Goal: Find specific page/section: Find specific page/section

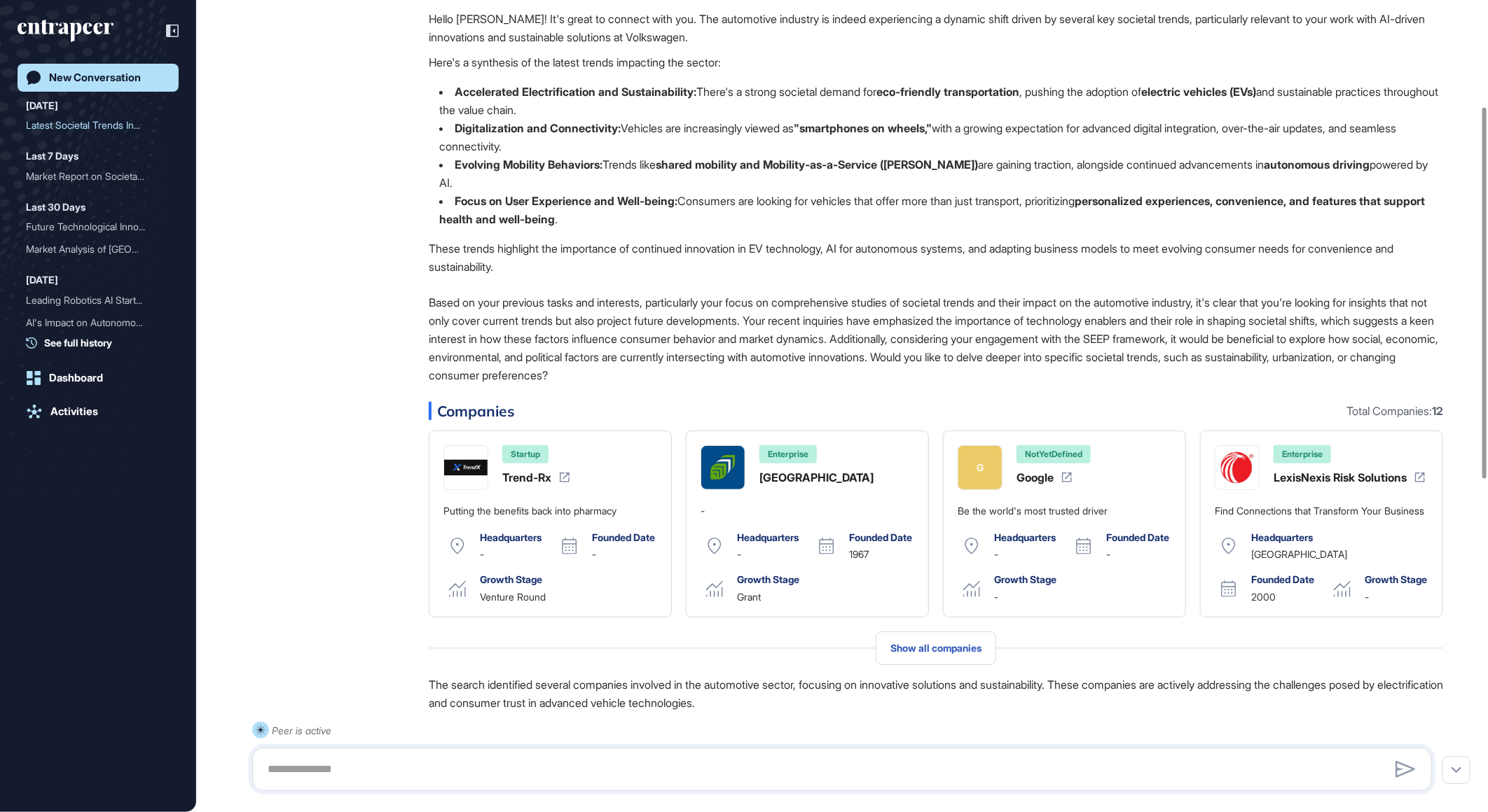
scroll to position [233, 0]
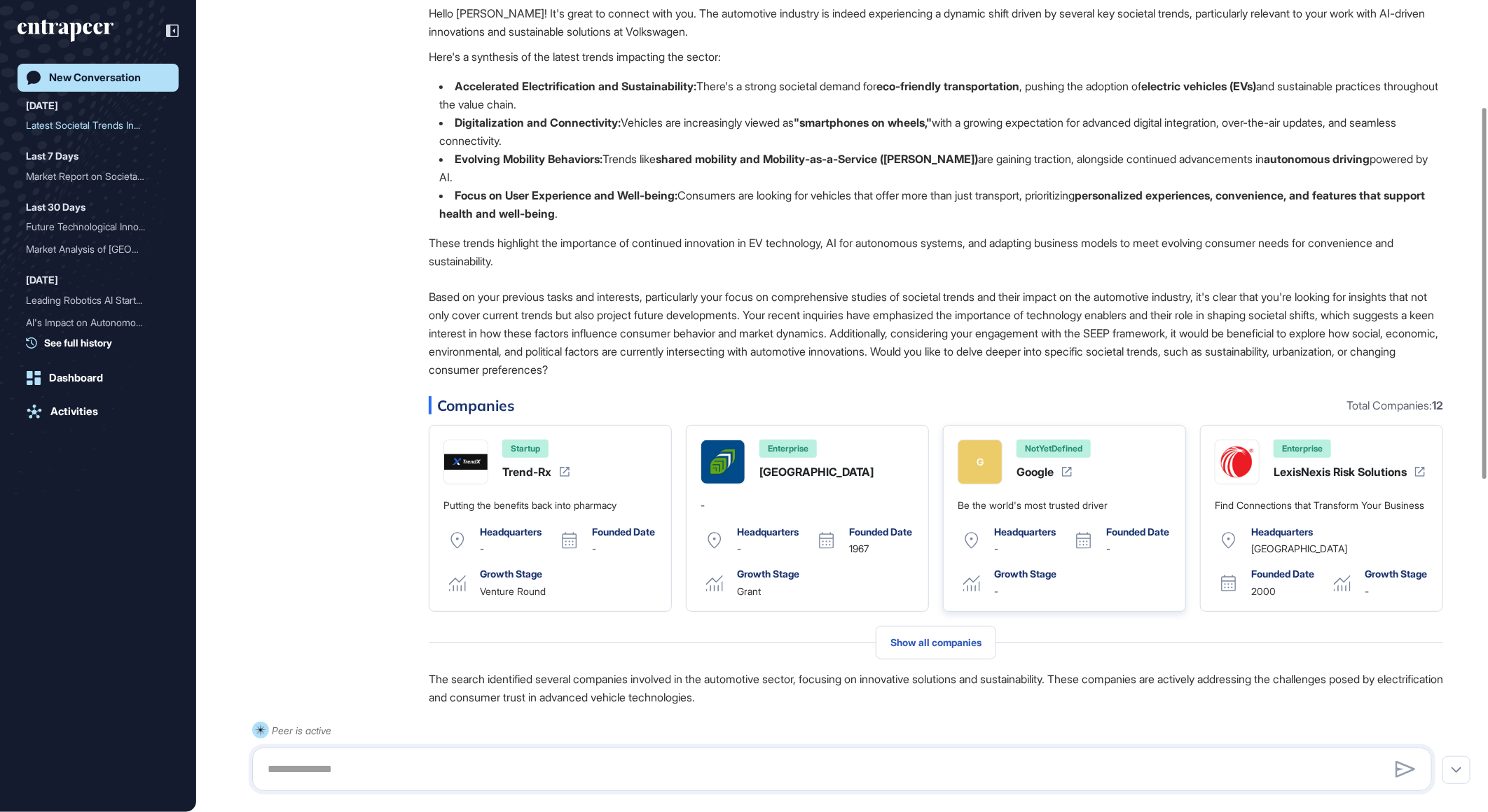
click at [1013, 505] on div "Be the world's most trusted driver" at bounding box center [1032, 506] width 150 height 14
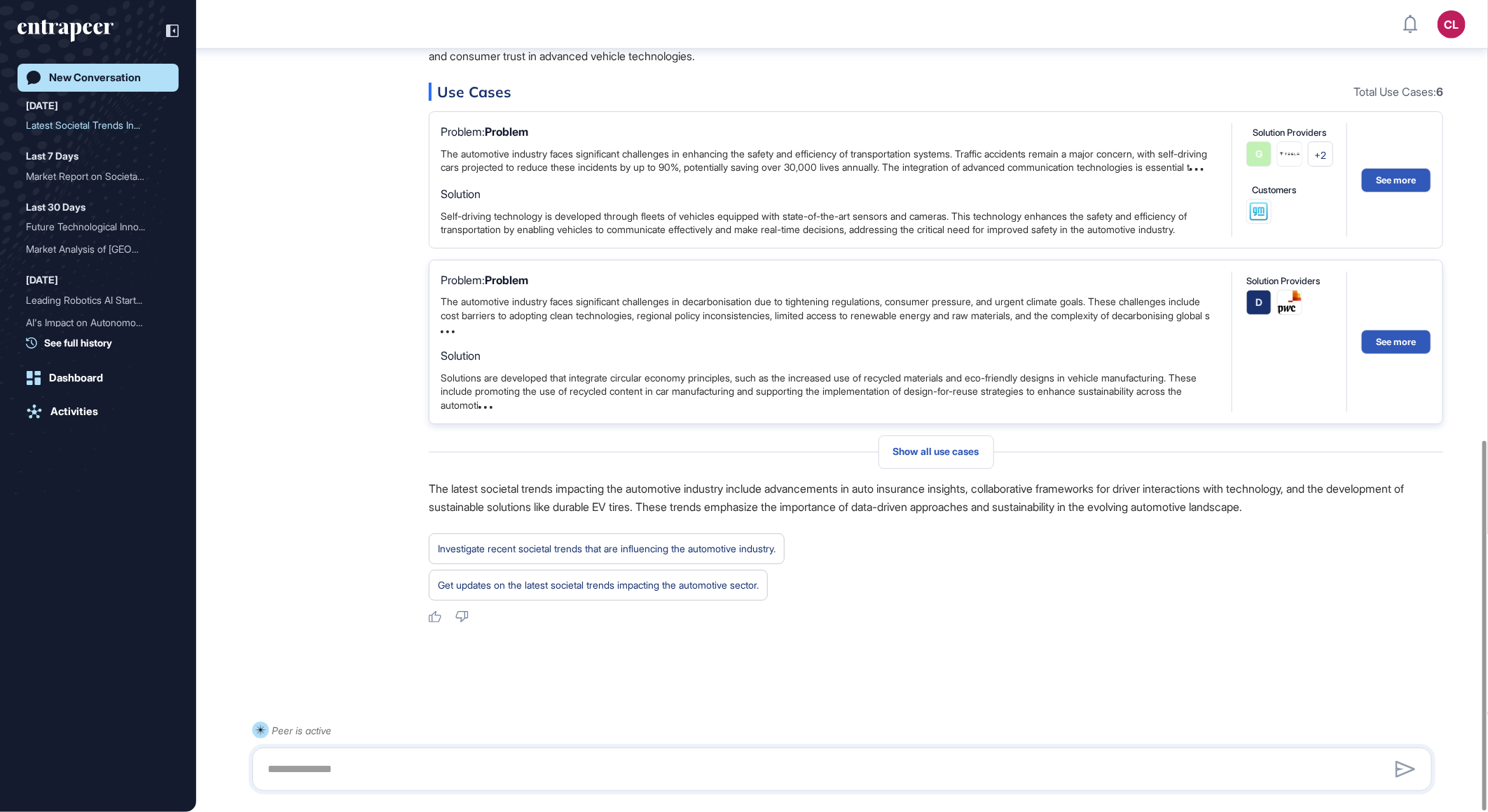
scroll to position [967, 0]
click at [533, 570] on div "Investigate recent societal trends that are influencing the automotive industry." at bounding box center [599, 585] width 339 height 31
click at [706, 545] on div "Investigate recent societal trends that are influencing the automotive industry." at bounding box center [607, 548] width 338 height 18
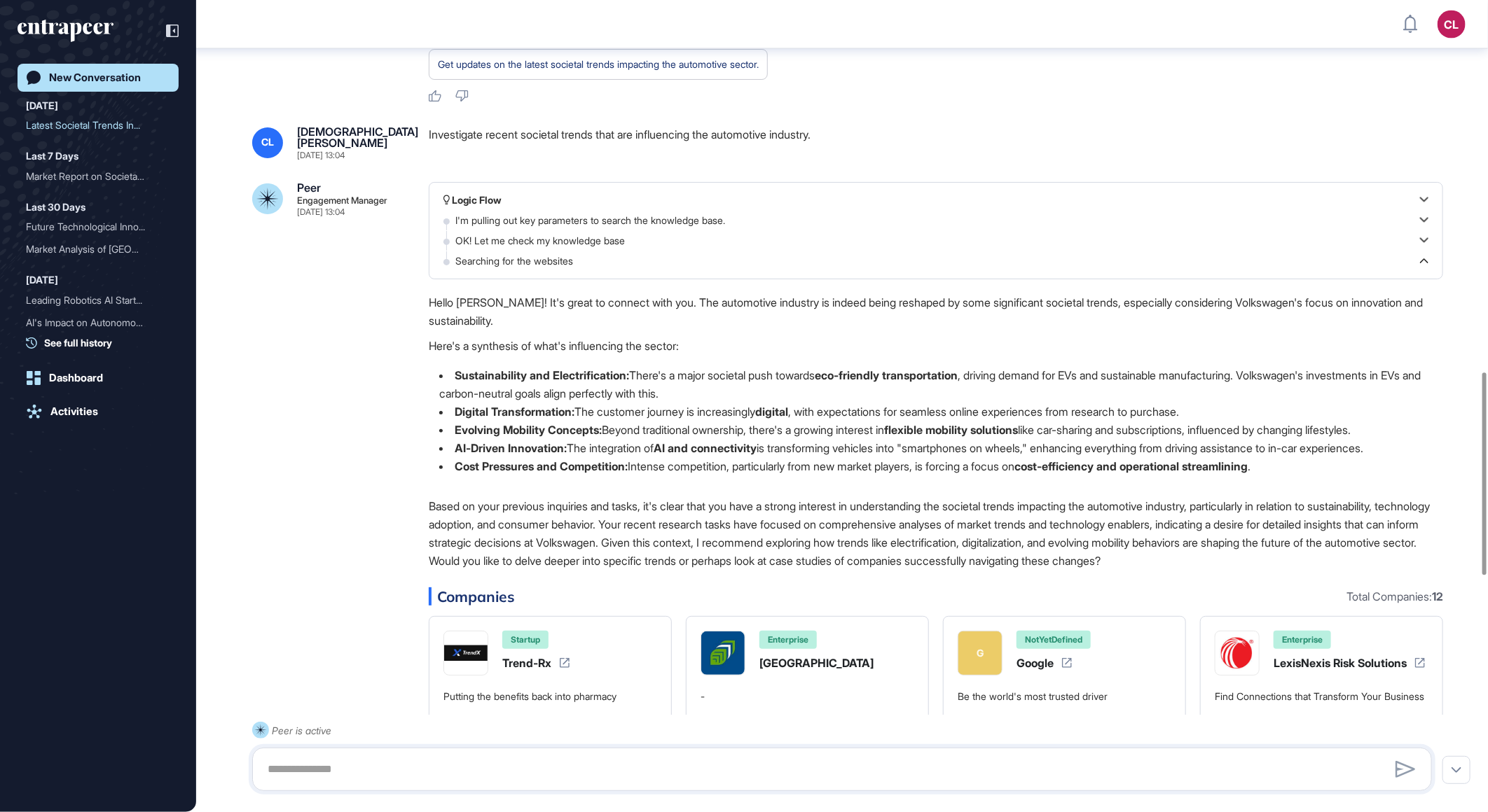
scroll to position [1496, 0]
